Goal: Book appointment/travel/reservation

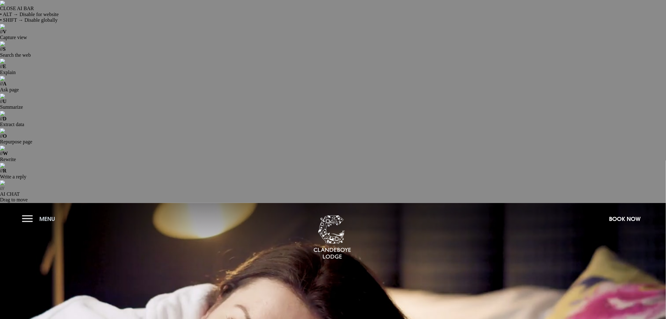
click at [30, 212] on button "Menu" at bounding box center [40, 219] width 36 height 14
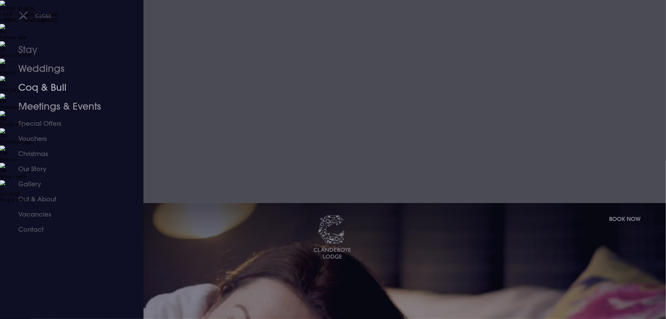
click at [46, 69] on link "Weddings" at bounding box center [68, 68] width 100 height 19
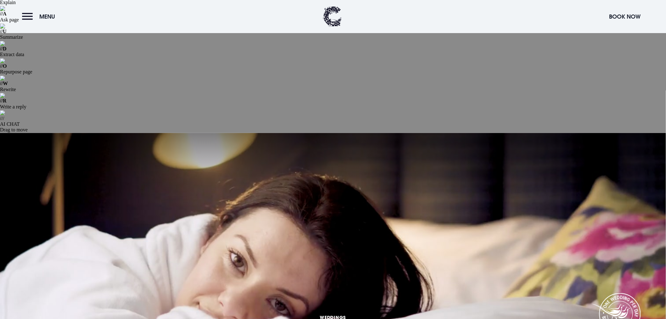
scroll to position [105, 0]
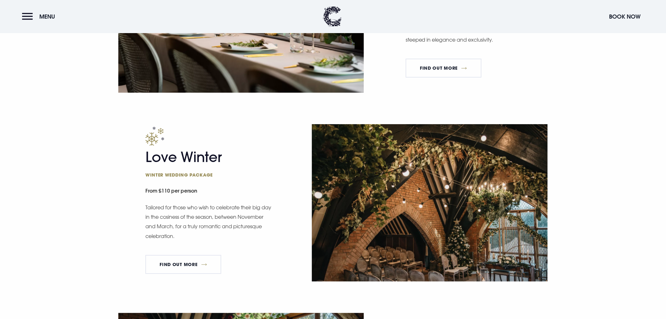
scroll to position [945, 0]
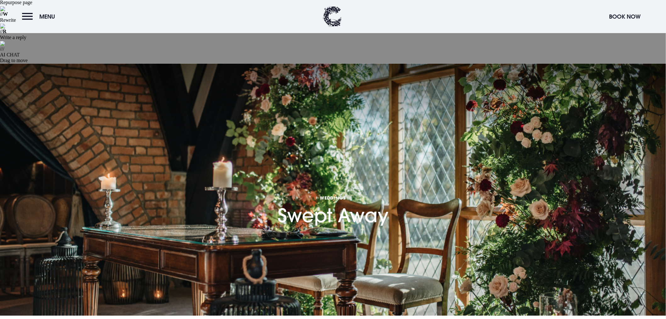
scroll to position [140, 0]
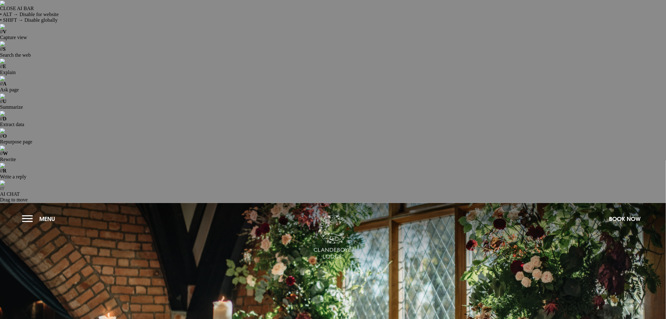
click at [335, 215] on img at bounding box center [333, 237] width 38 height 44
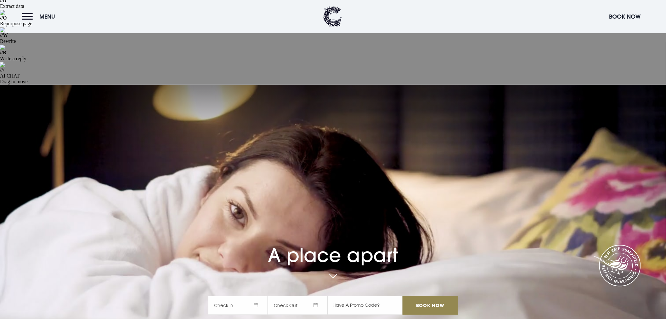
scroll to position [105, 0]
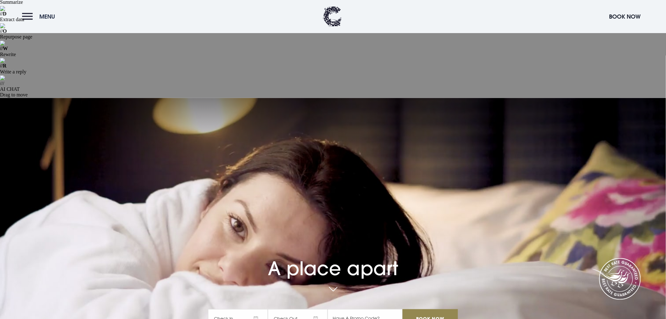
click at [25, 13] on button "Menu" at bounding box center [40, 17] width 36 height 14
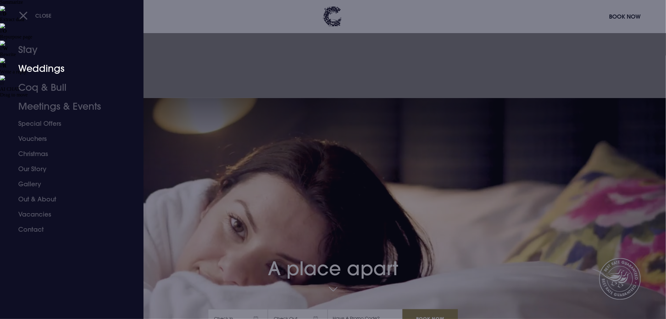
click at [45, 71] on link "Weddings" at bounding box center [68, 68] width 100 height 19
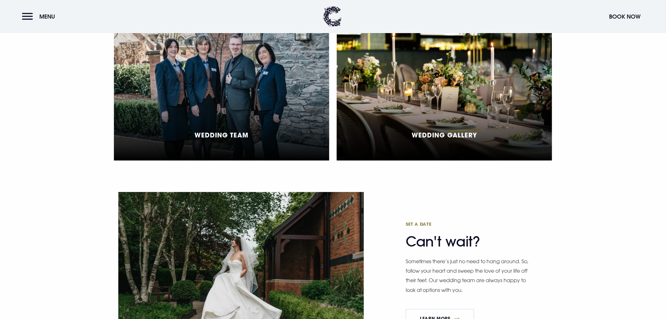
scroll to position [1714, 0]
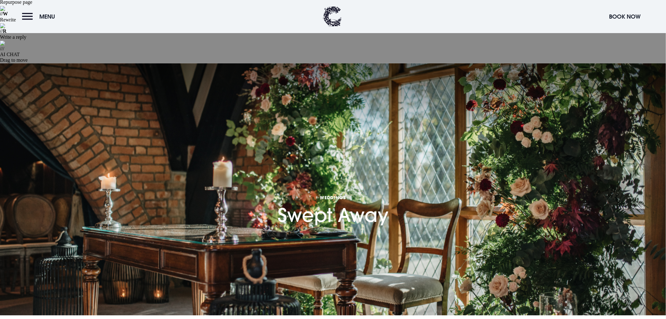
scroll to position [140, 0]
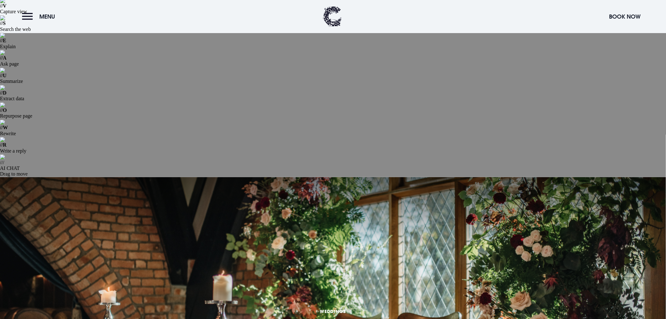
scroll to position [0, 0]
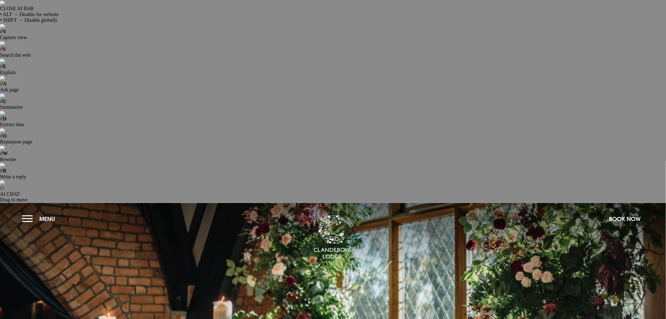
click at [27, 212] on button "Menu" at bounding box center [40, 219] width 36 height 14
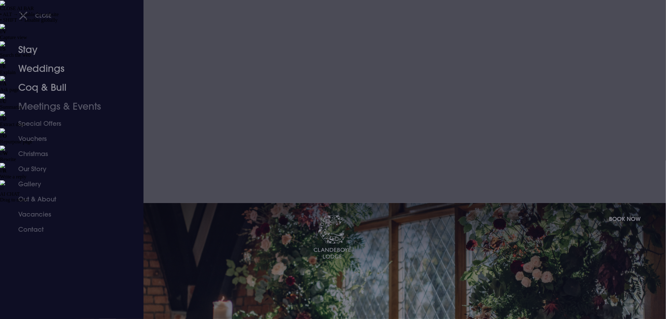
click at [35, 68] on link "Weddings" at bounding box center [68, 68] width 100 height 19
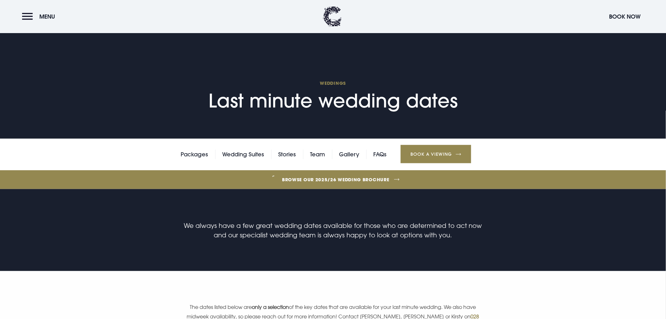
scroll to position [245, 0]
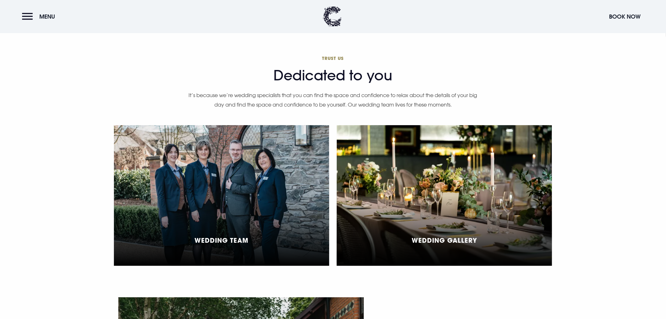
scroll to position [1644, 0]
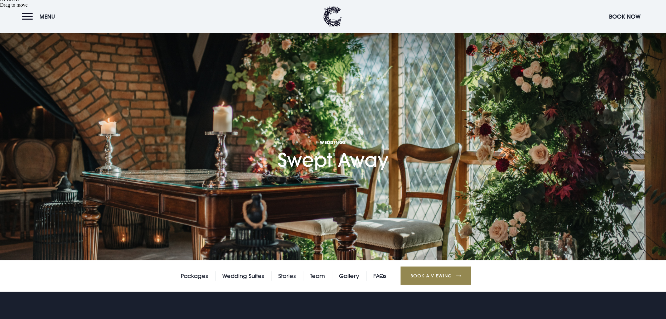
scroll to position [210, 0]
